Goal: Task Accomplishment & Management: Manage account settings

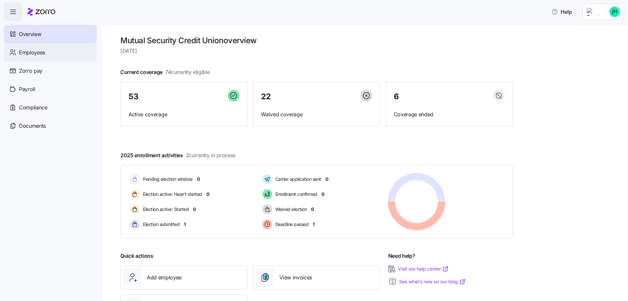
click at [41, 52] on span "Employees" at bounding box center [32, 52] width 26 height 8
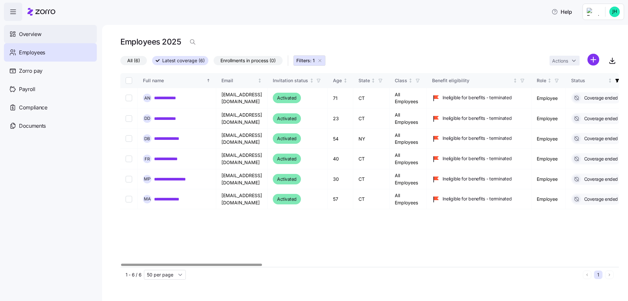
click at [38, 39] on div "Overview" at bounding box center [50, 34] width 93 height 18
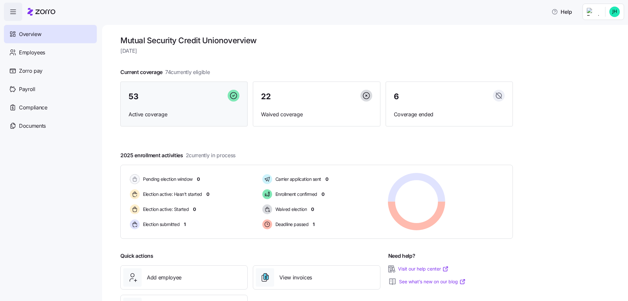
click at [194, 102] on div "53" at bounding box center [184, 97] width 111 height 14
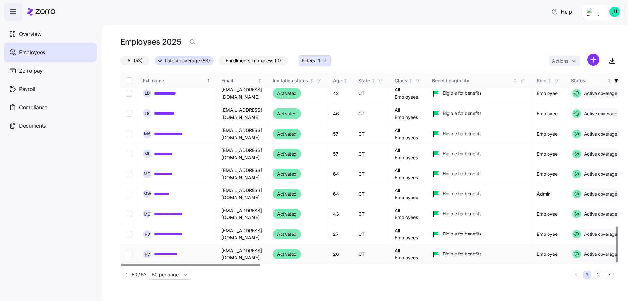
scroll to position [822, 0]
